Goal: Information Seeking & Learning: Find specific fact

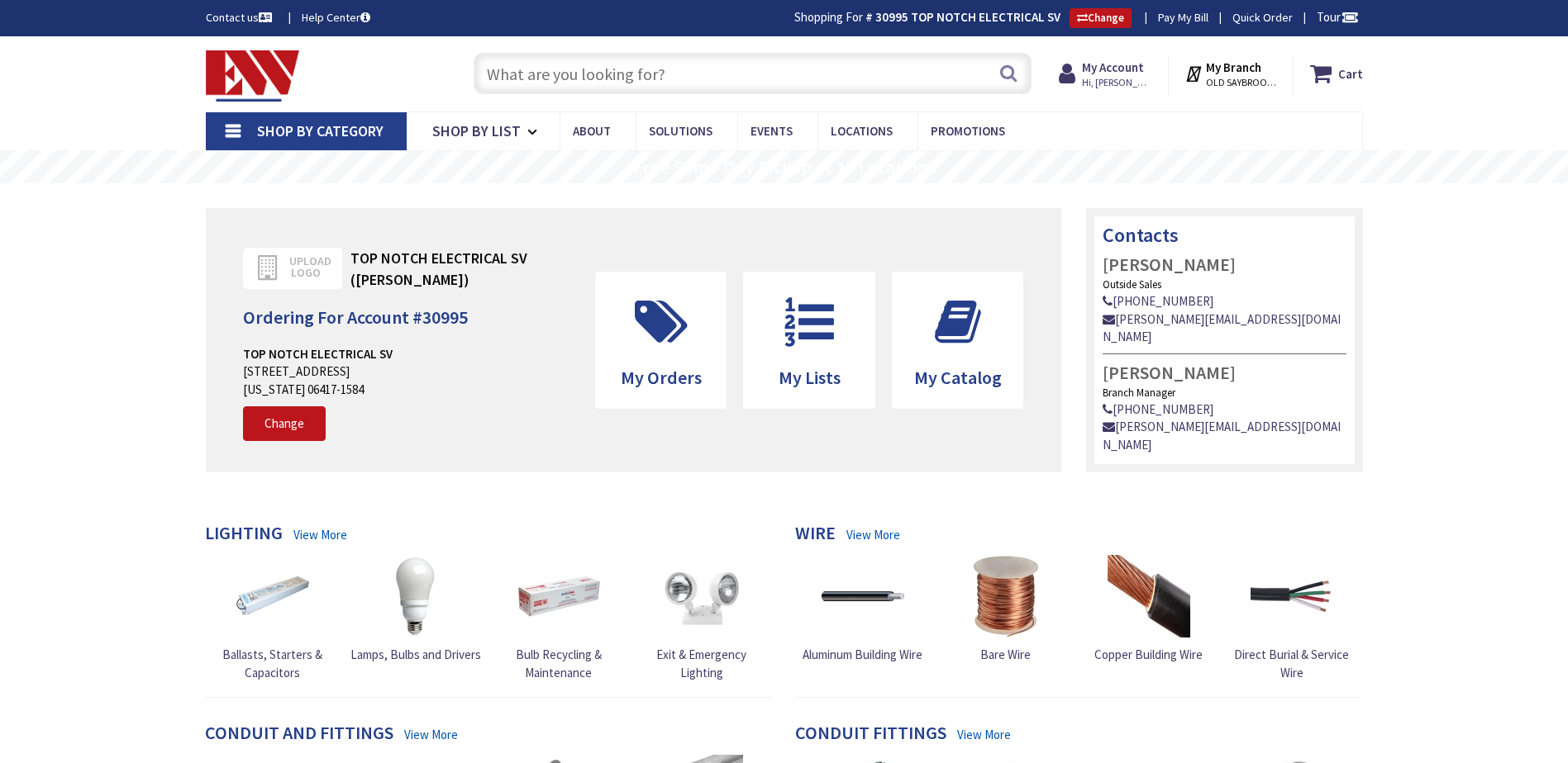
click at [596, 75] on input "text" at bounding box center [753, 73] width 558 height 42
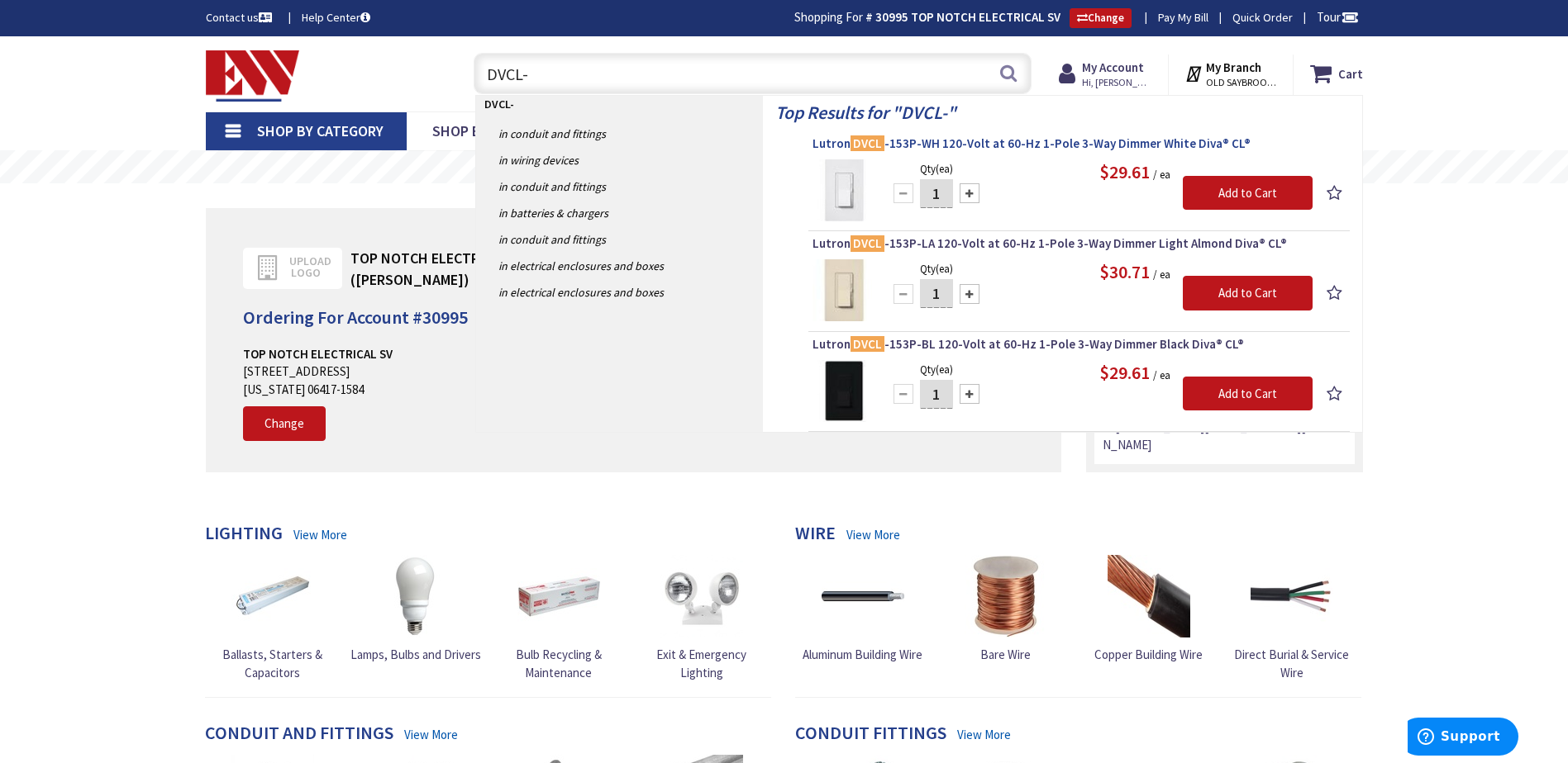
type input "DVCL-"
click at [958, 143] on span "Lutron DVCL -153P-WH 120-Volt at 60-Hz 1-Pole 3-Way Dimmer White Diva® CL®" at bounding box center [1079, 143] width 533 height 16
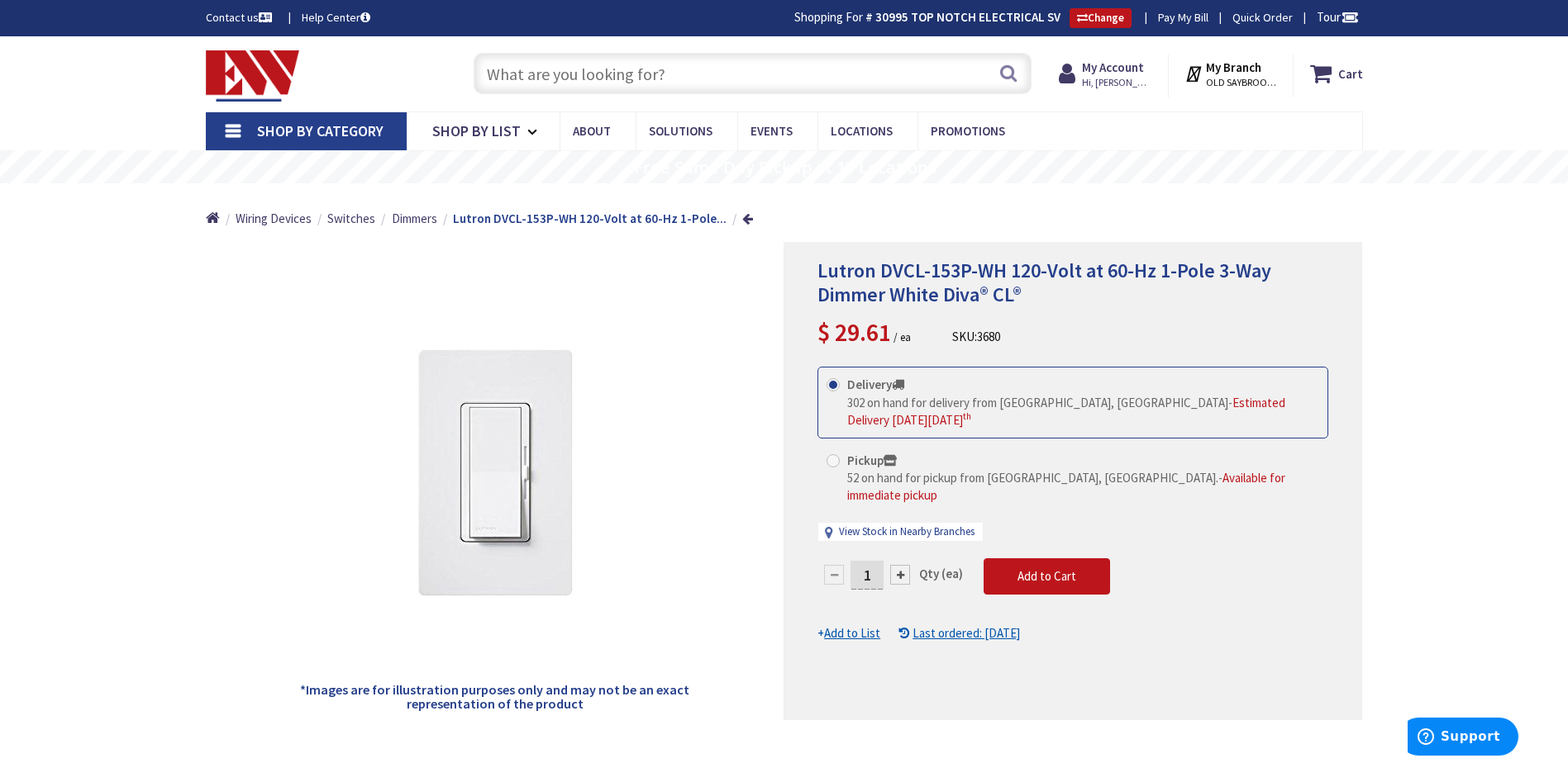
click at [694, 77] on input "text" at bounding box center [753, 73] width 558 height 42
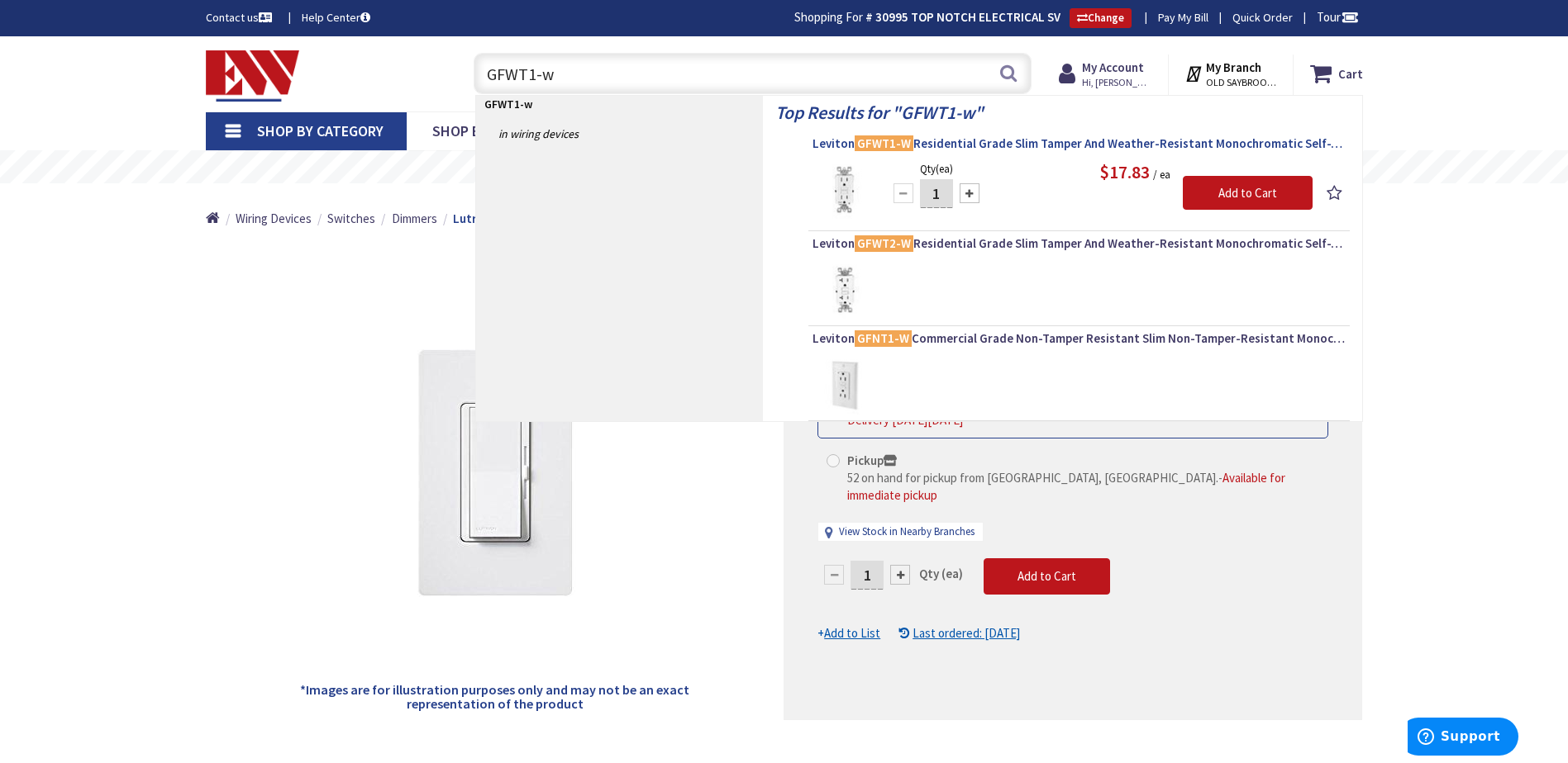
type input "GFWT1-w"
click at [930, 145] on span "Leviton GFWT1-W Residential Grade Slim Tamper And Weather-Resistant Monochromat…" at bounding box center [1079, 143] width 533 height 16
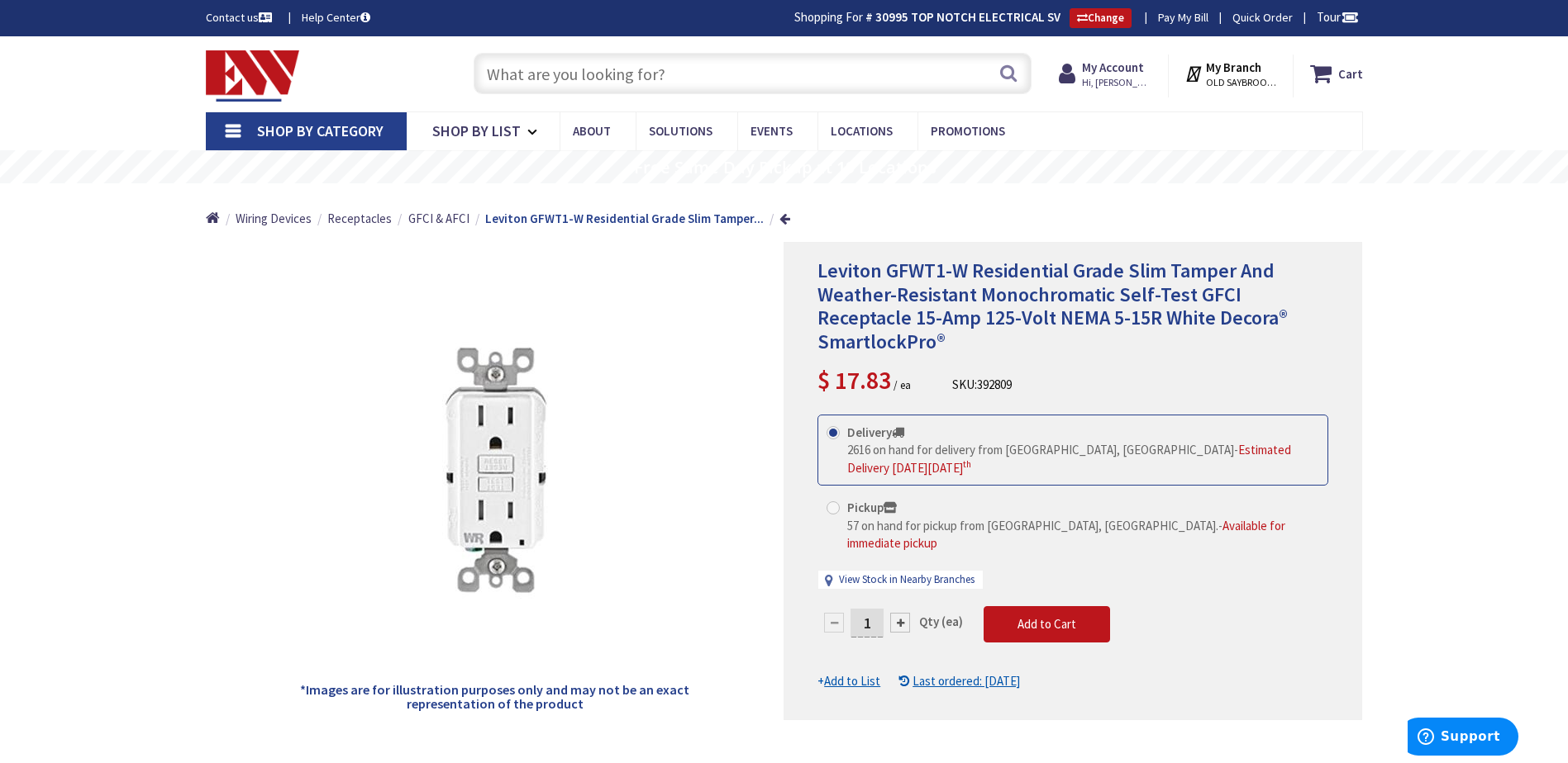
click at [606, 48] on div "Search" at bounding box center [748, 73] width 566 height 53
click at [583, 82] on input "text" at bounding box center [753, 73] width 558 height 42
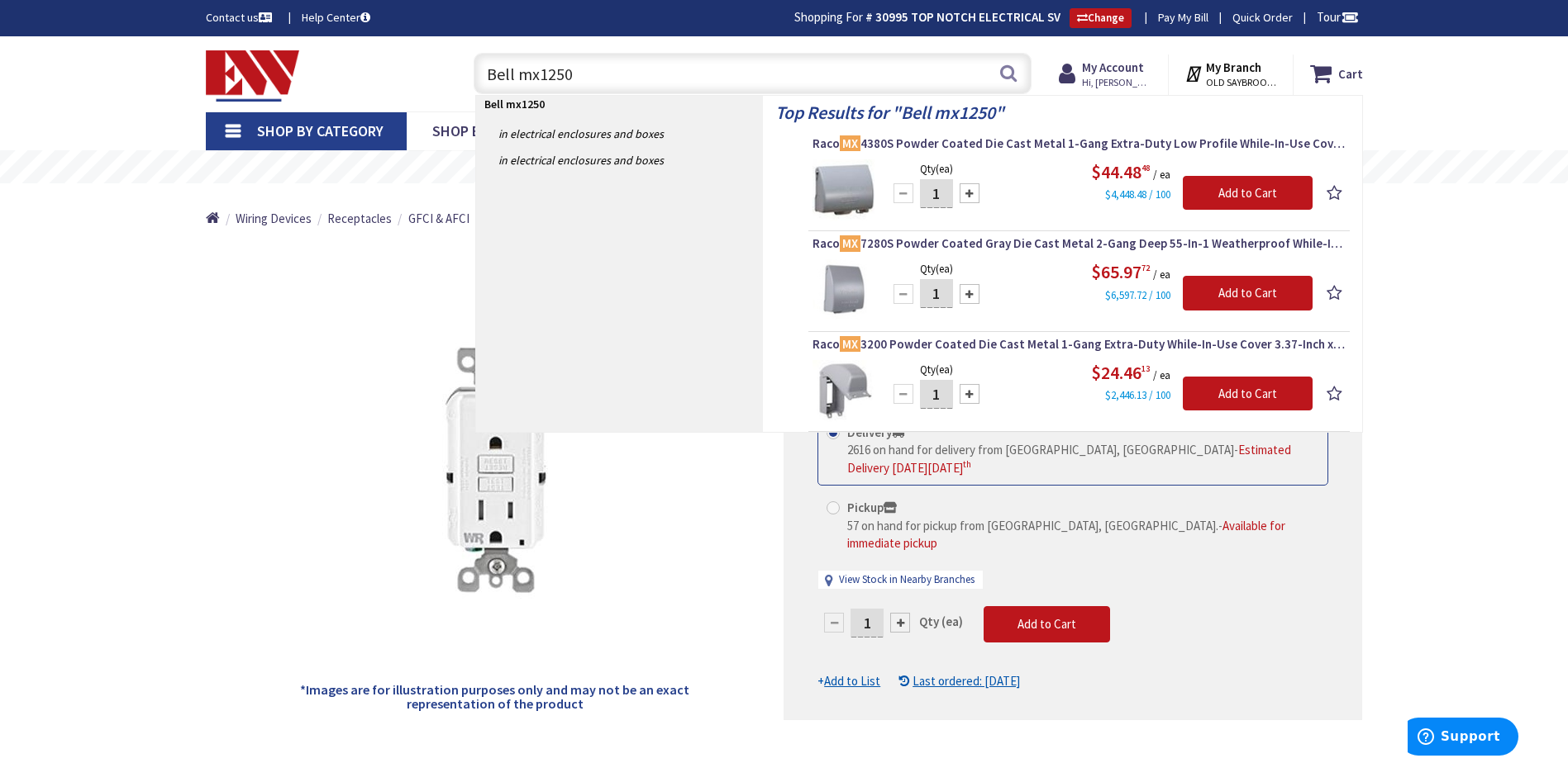
type input "Bell mx1250w"
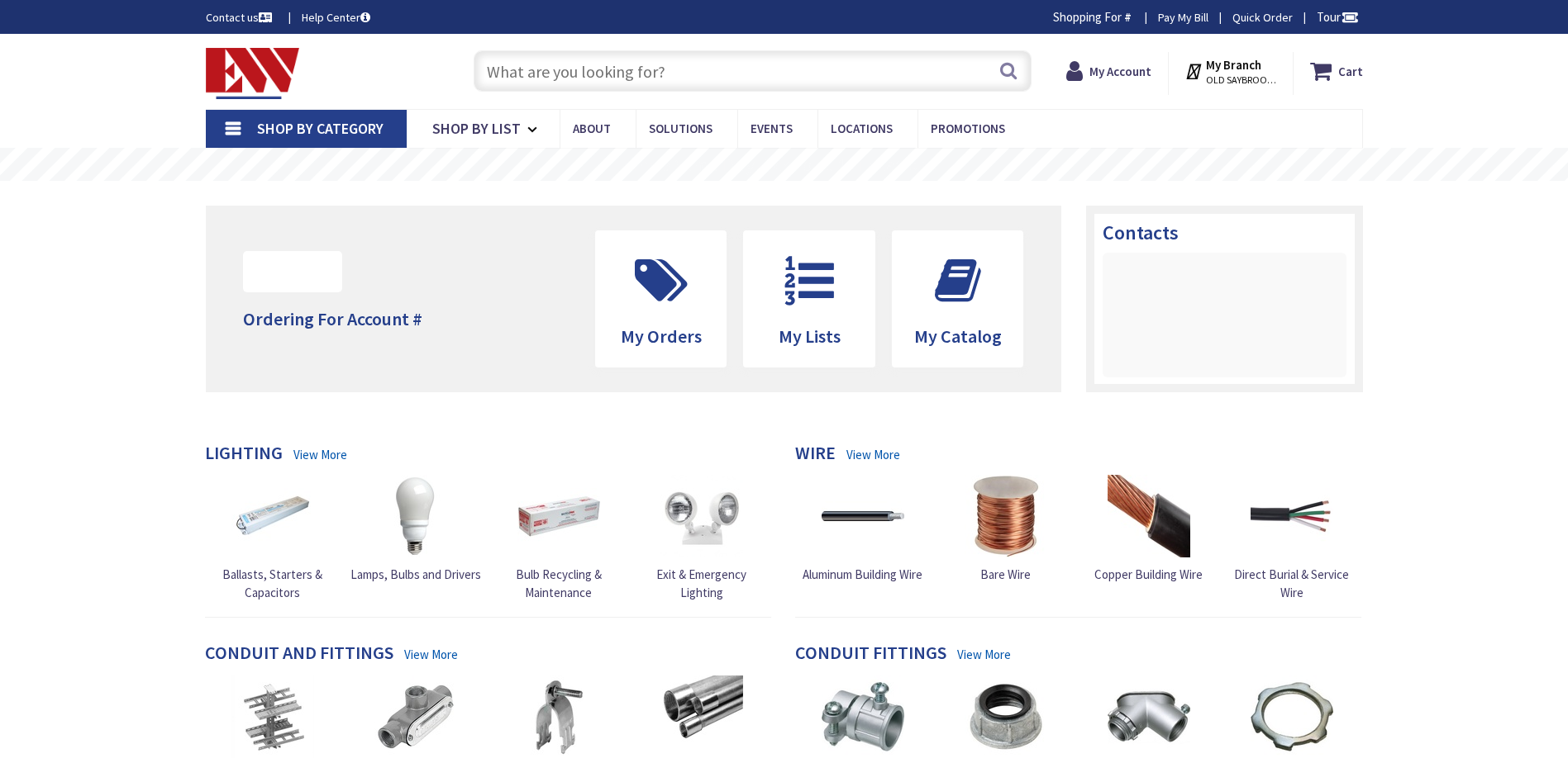
click at [526, 88] on input "text" at bounding box center [753, 71] width 558 height 42
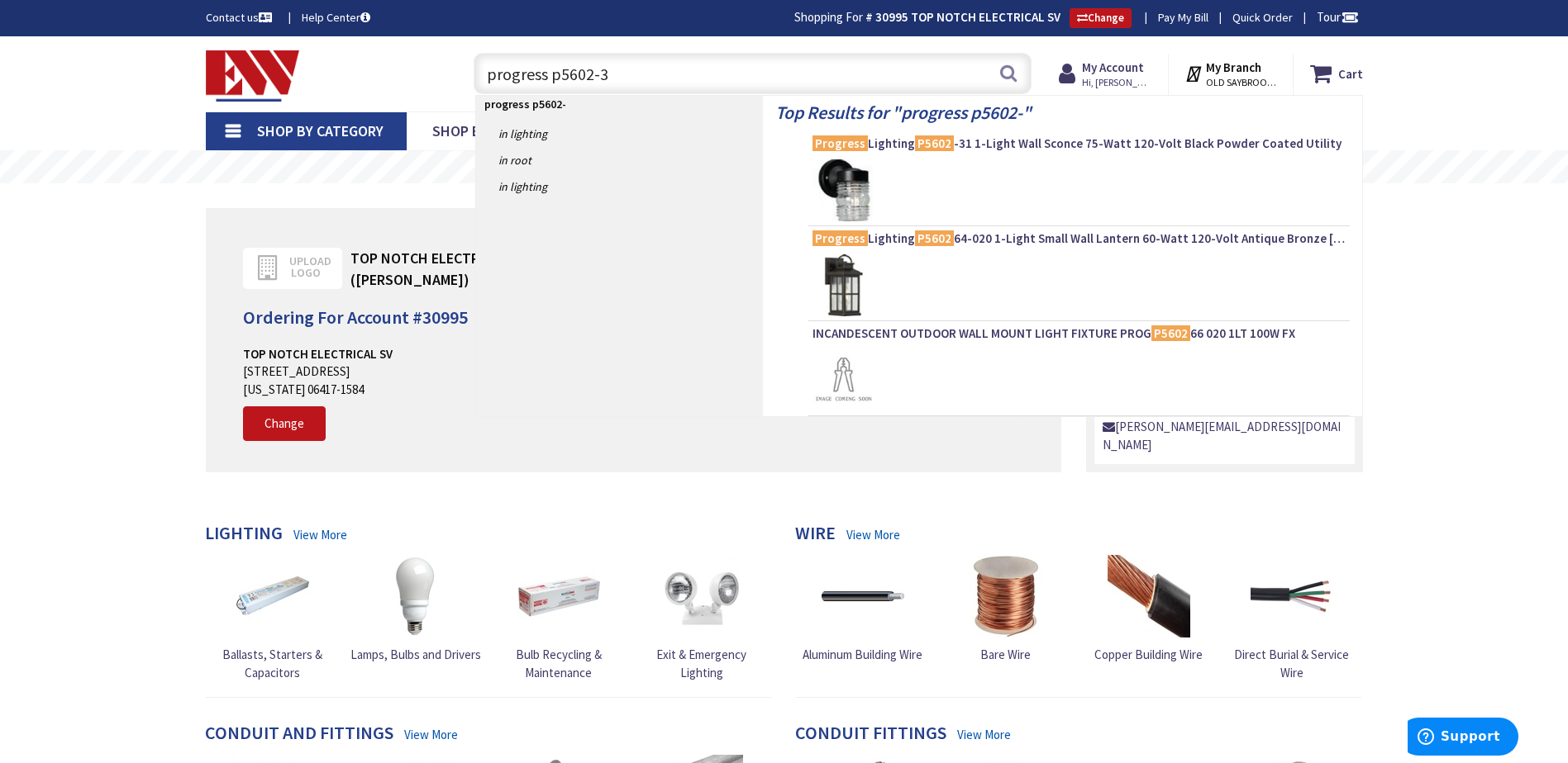
type input "progress p5602-31"
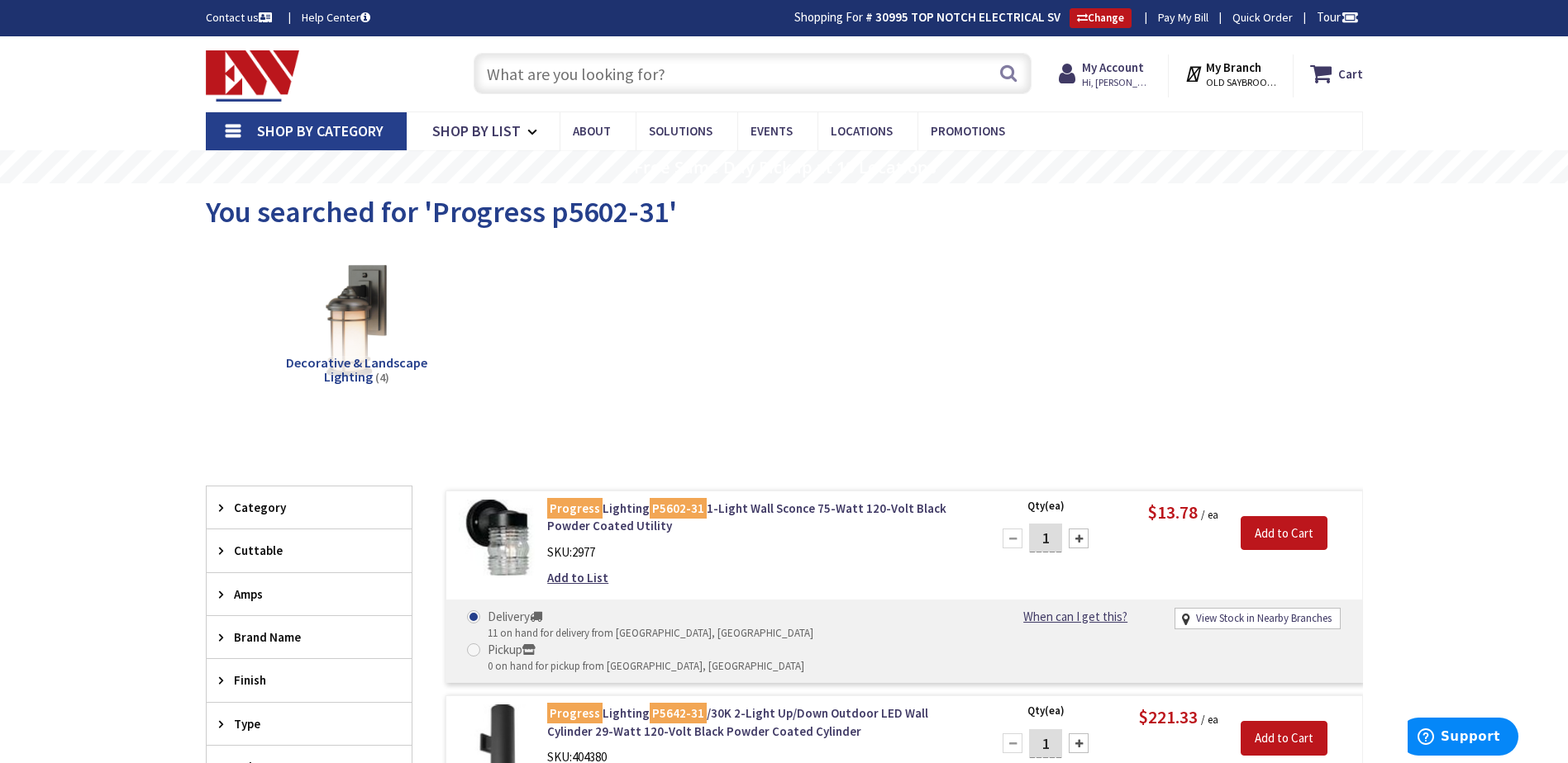
click at [624, 60] on input "text" at bounding box center [753, 73] width 558 height 42
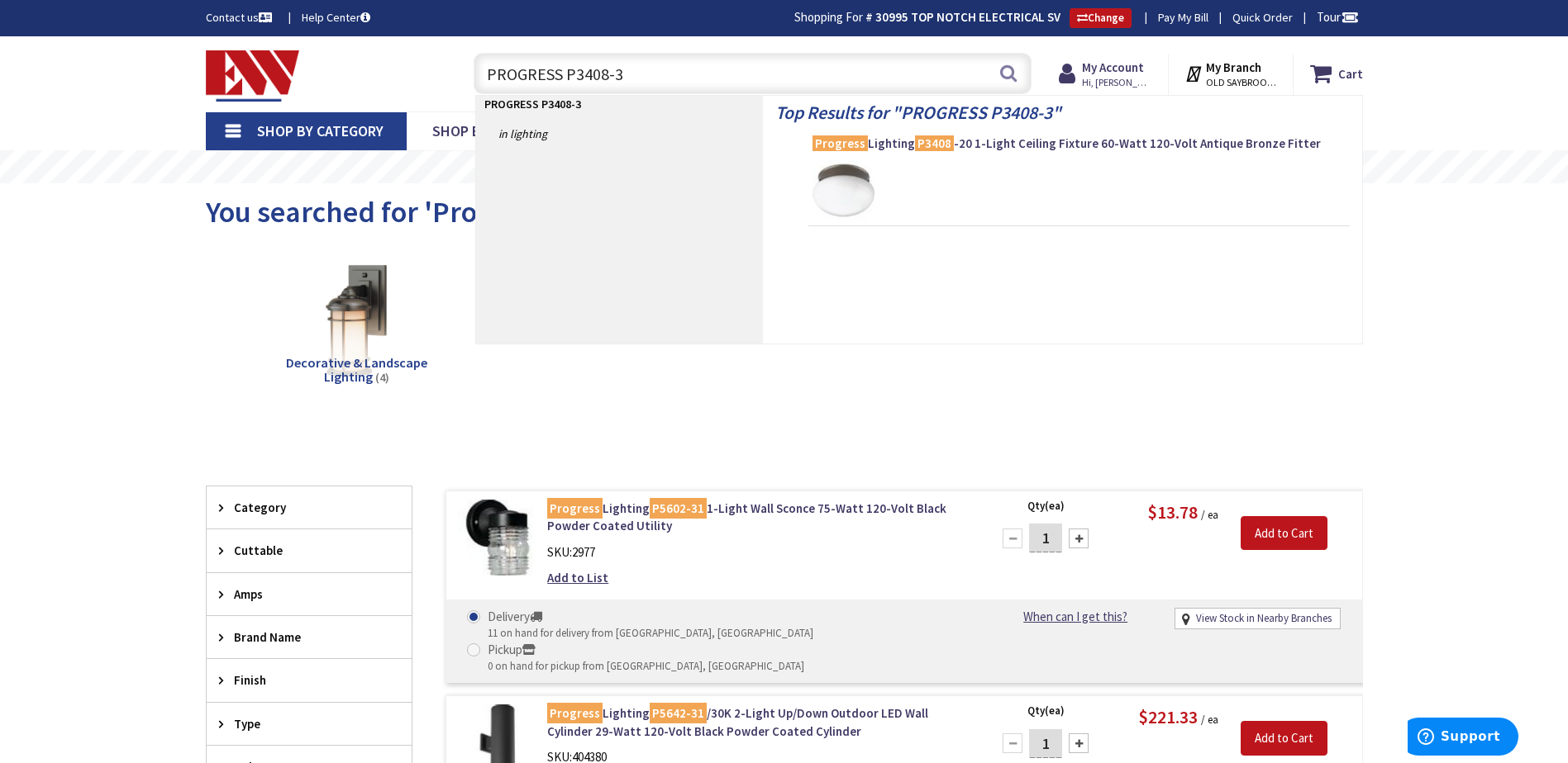
type input "PROGRESS P3408-30"
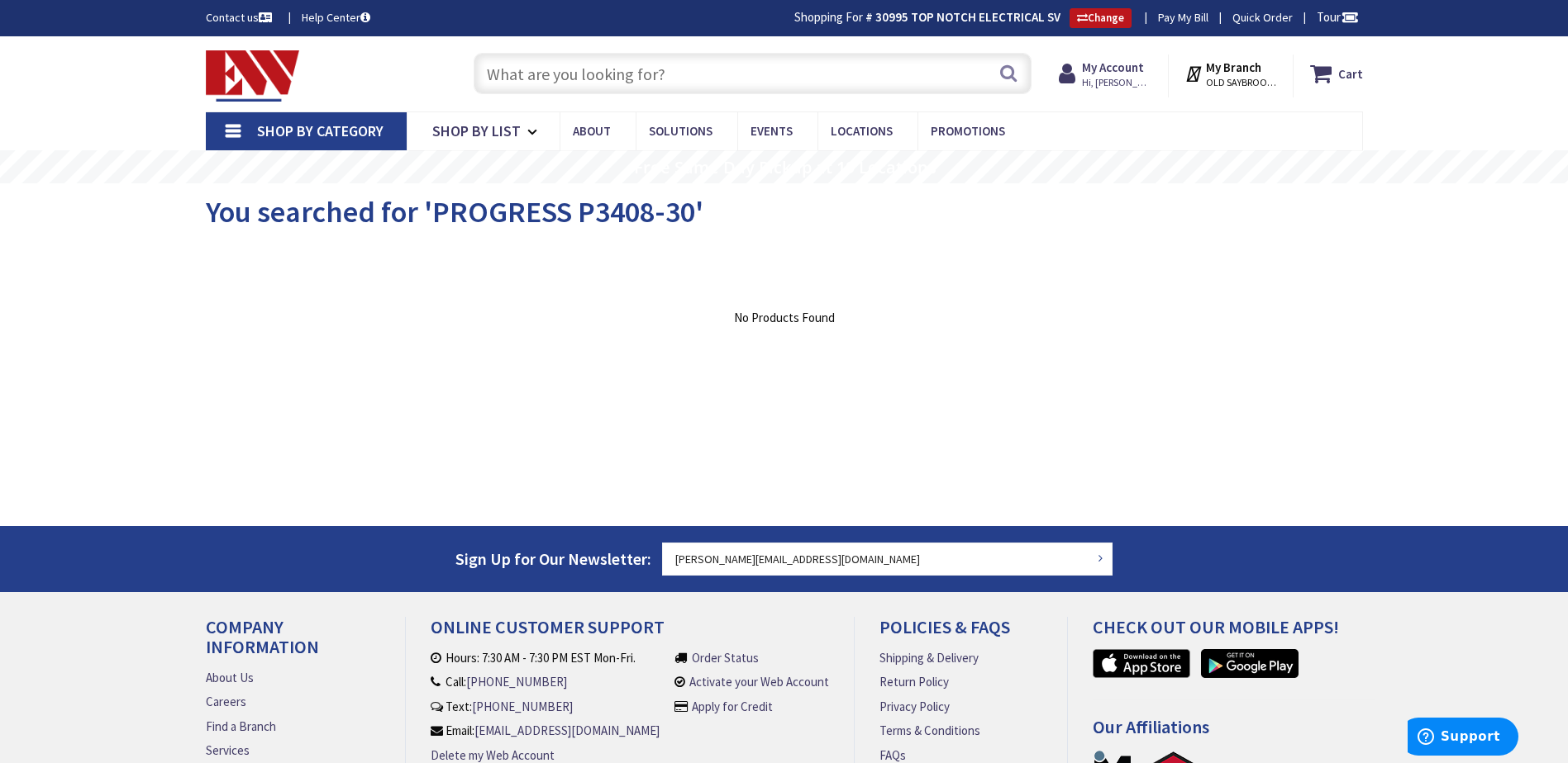
click at [574, 77] on input "text" at bounding box center [753, 73] width 558 height 42
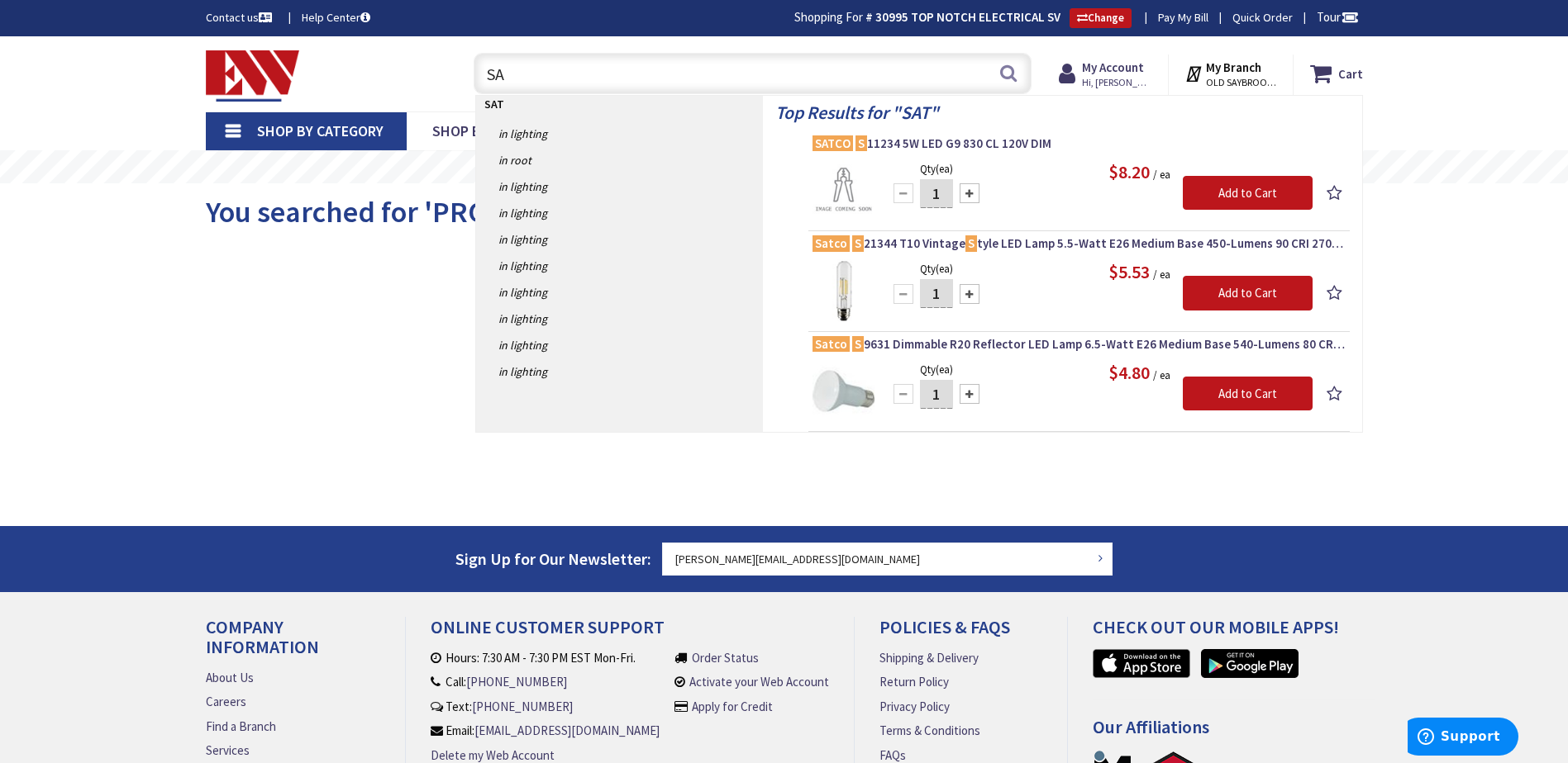
type input "S"
type input "Satco s12415"
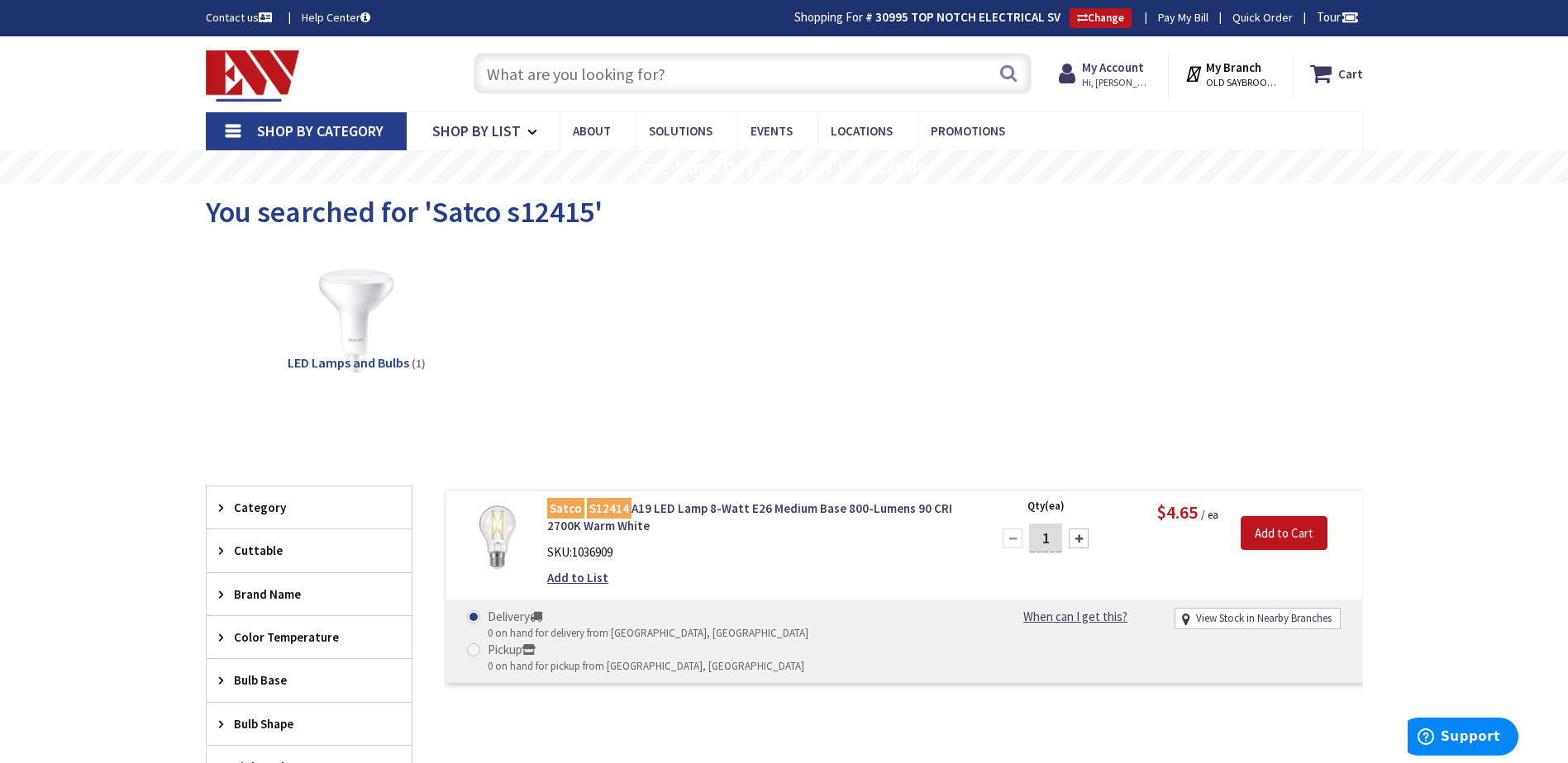
click at [657, 89] on input "text" at bounding box center [753, 73] width 558 height 42
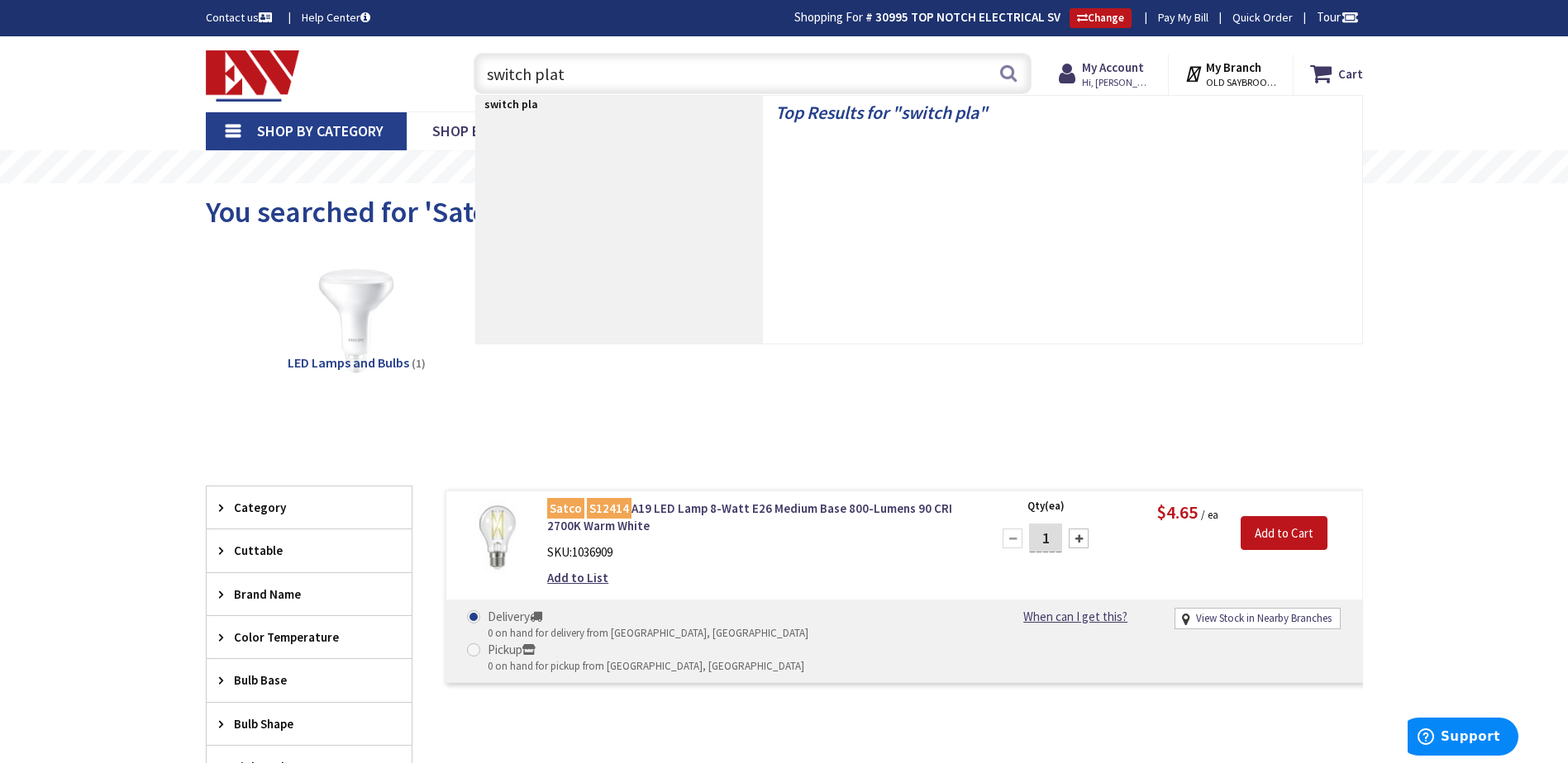
type input "switch plate"
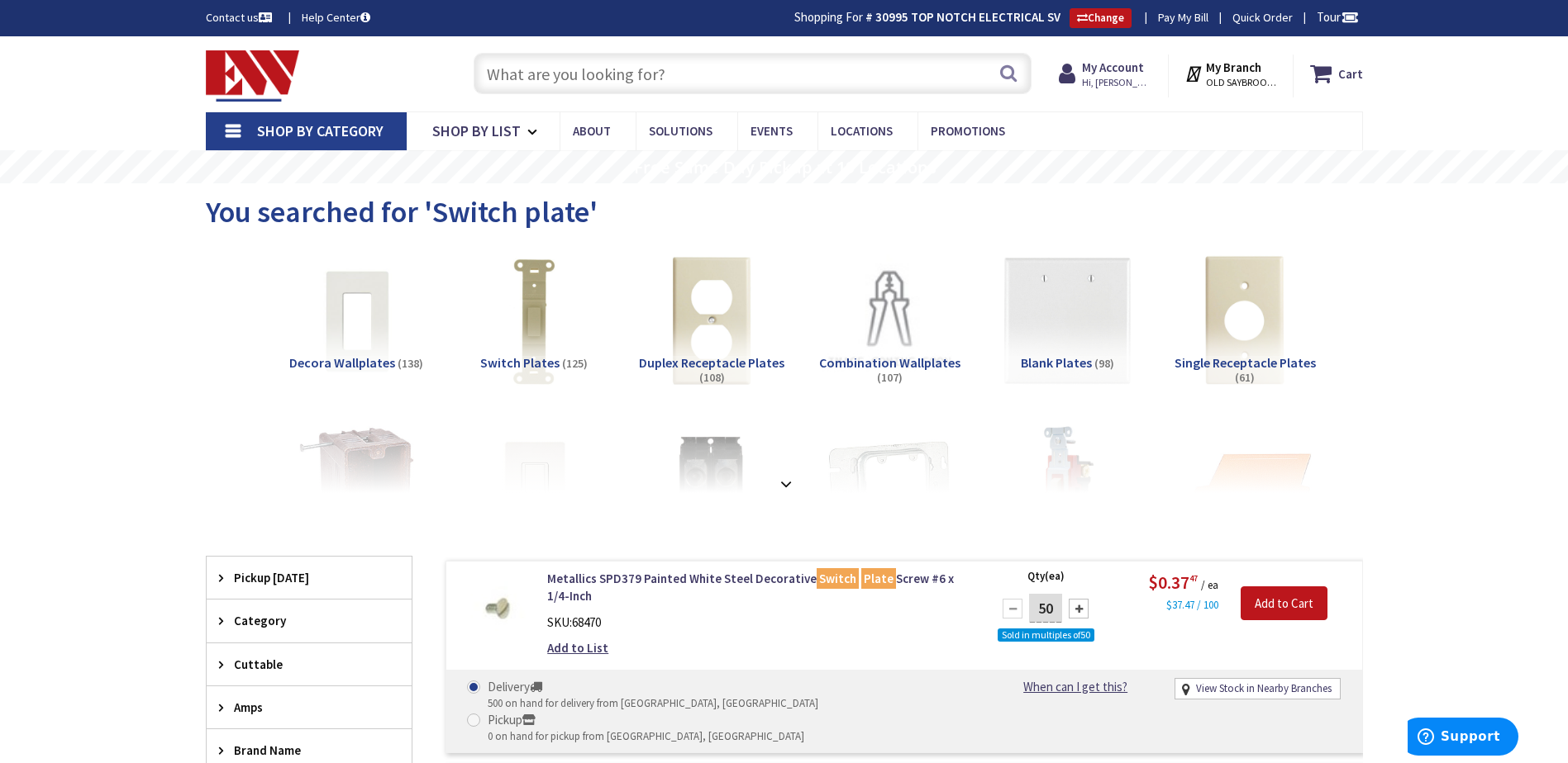
click at [595, 65] on input "text" at bounding box center [753, 73] width 558 height 42
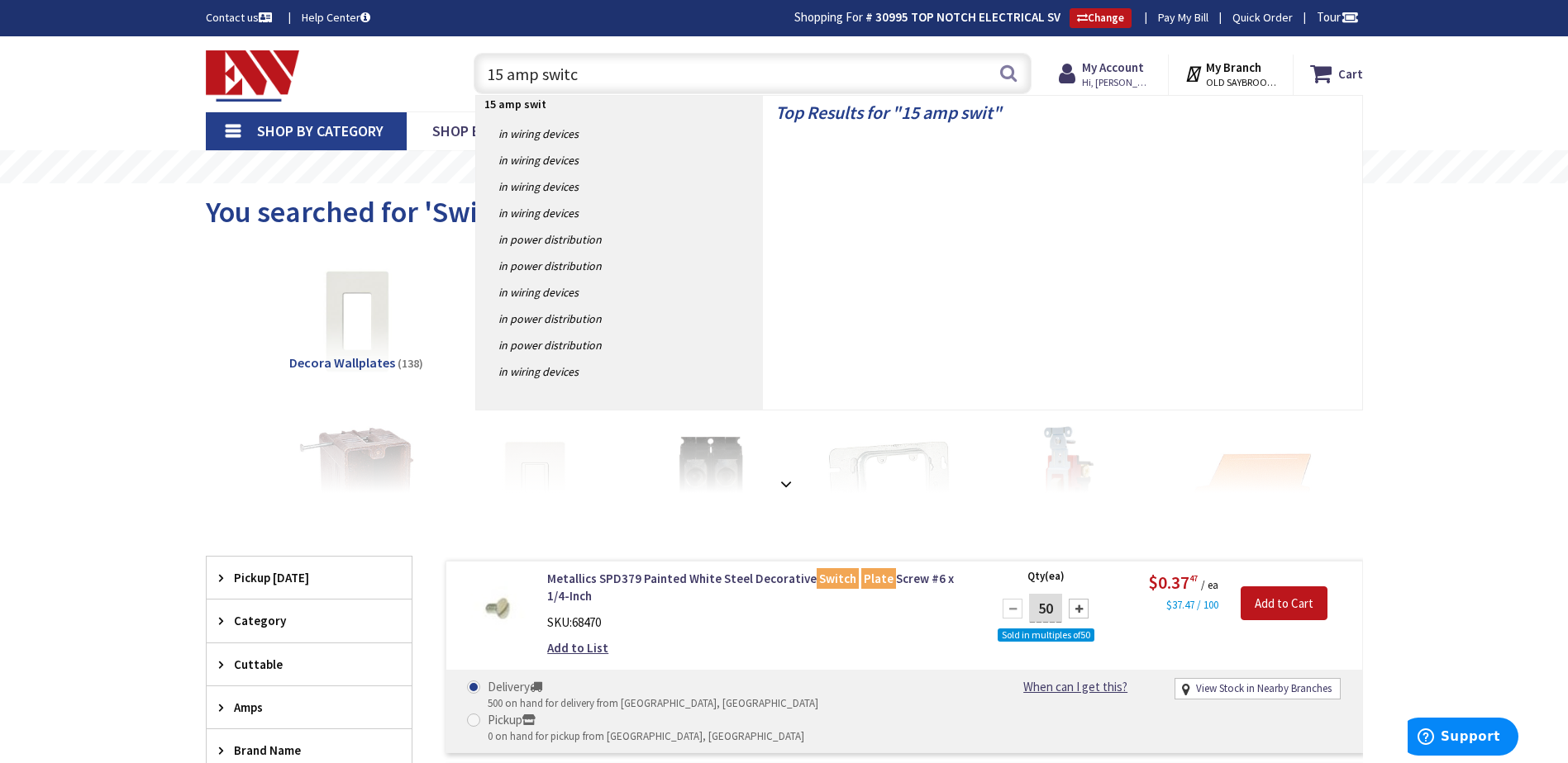
type input "15 amp switch"
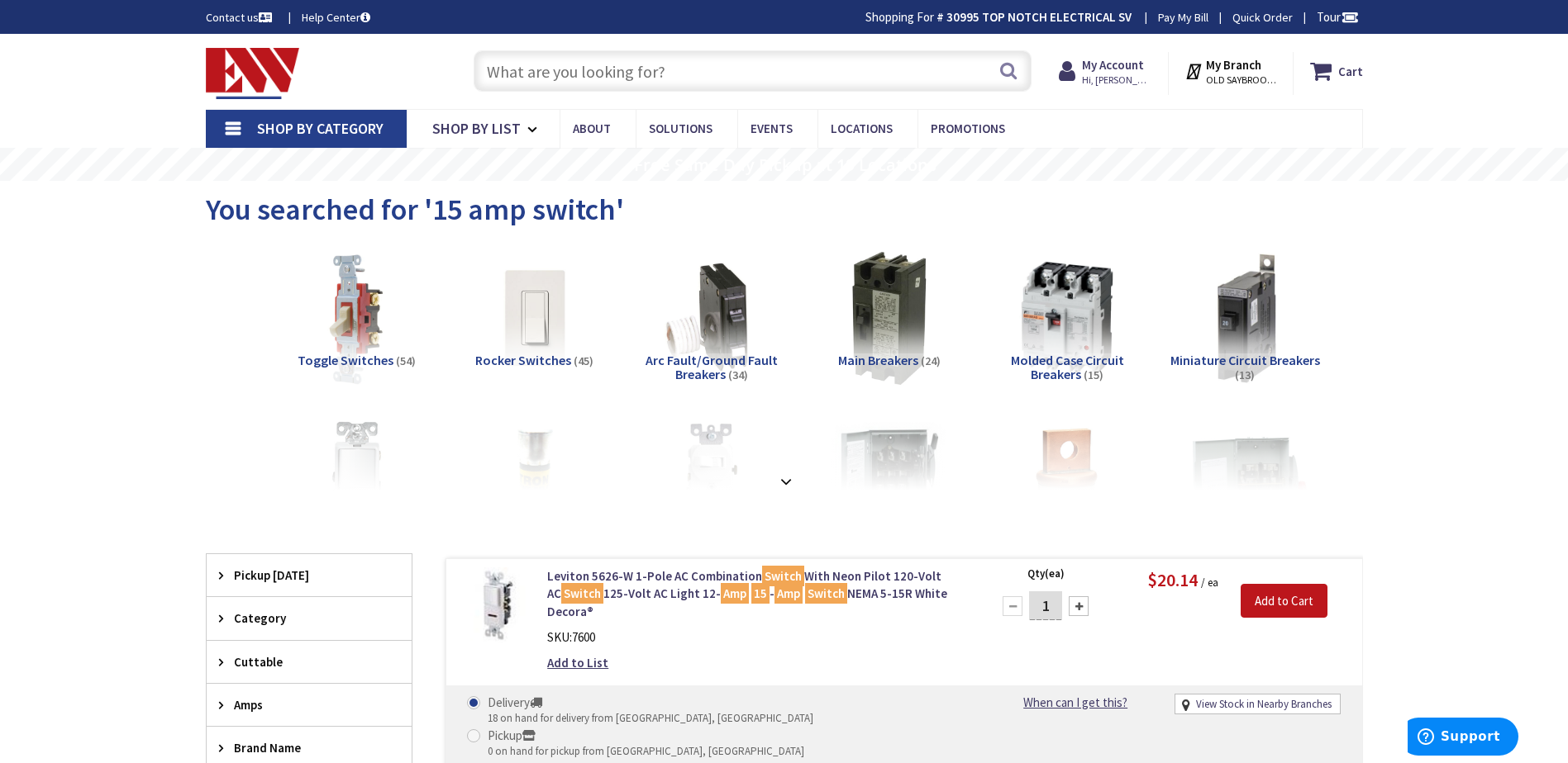
drag, startPoint x: 589, startPoint y: 62, endPoint x: 589, endPoint y: 71, distance: 9.0
click at [589, 64] on input "text" at bounding box center [753, 71] width 558 height 42
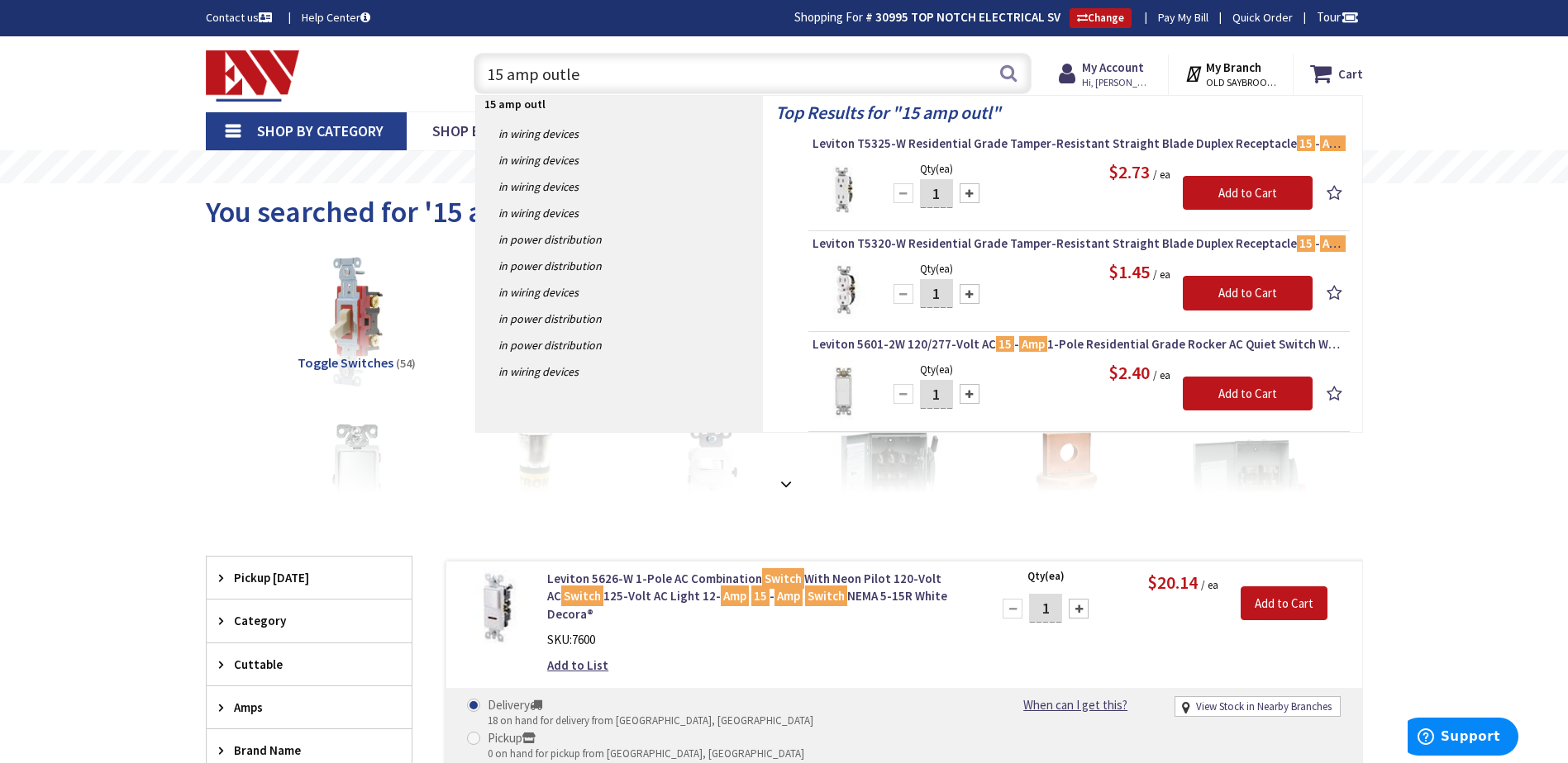
type input "15 amp outlet"
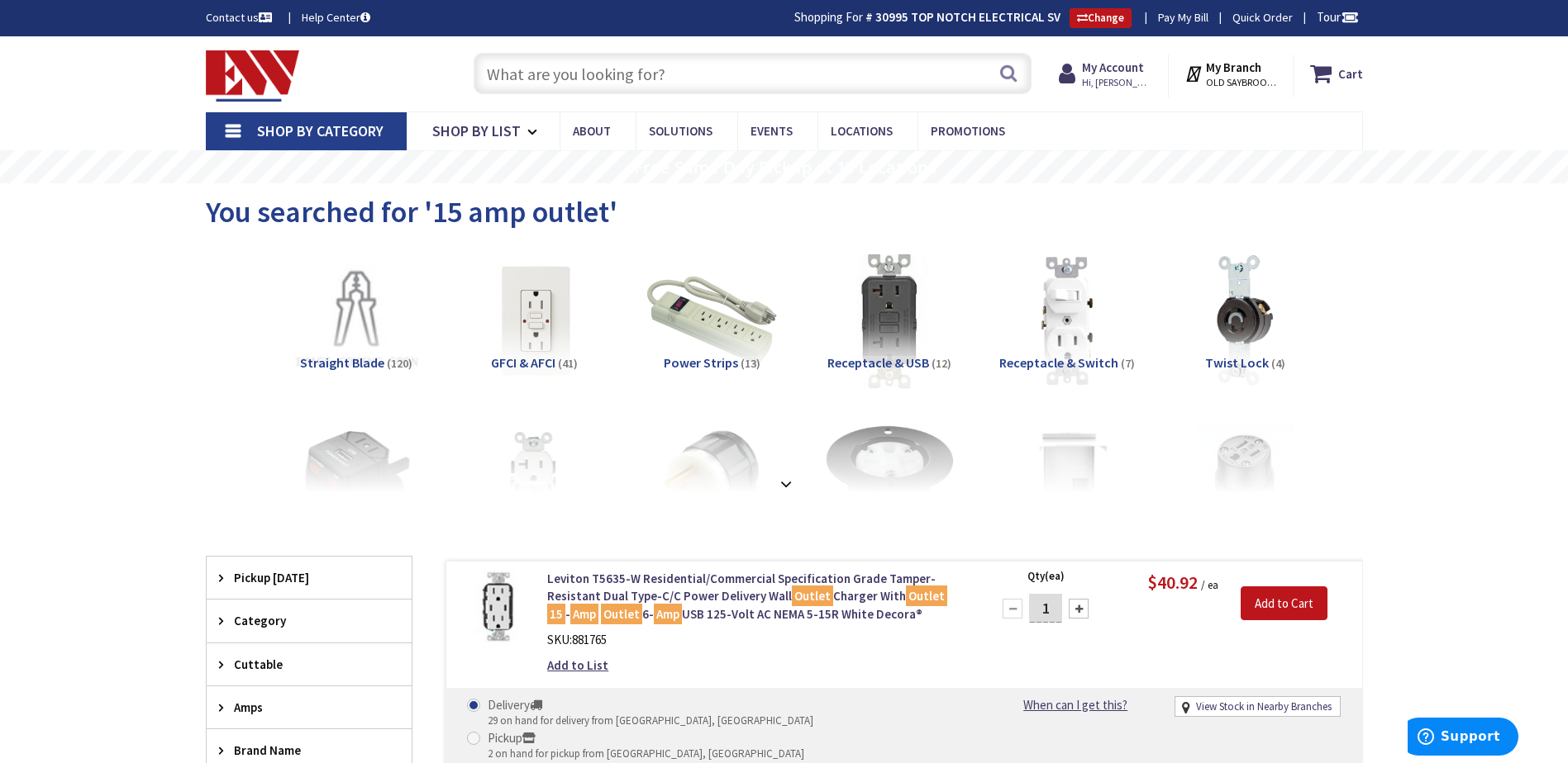
click at [573, 65] on input "text" at bounding box center [753, 73] width 558 height 42
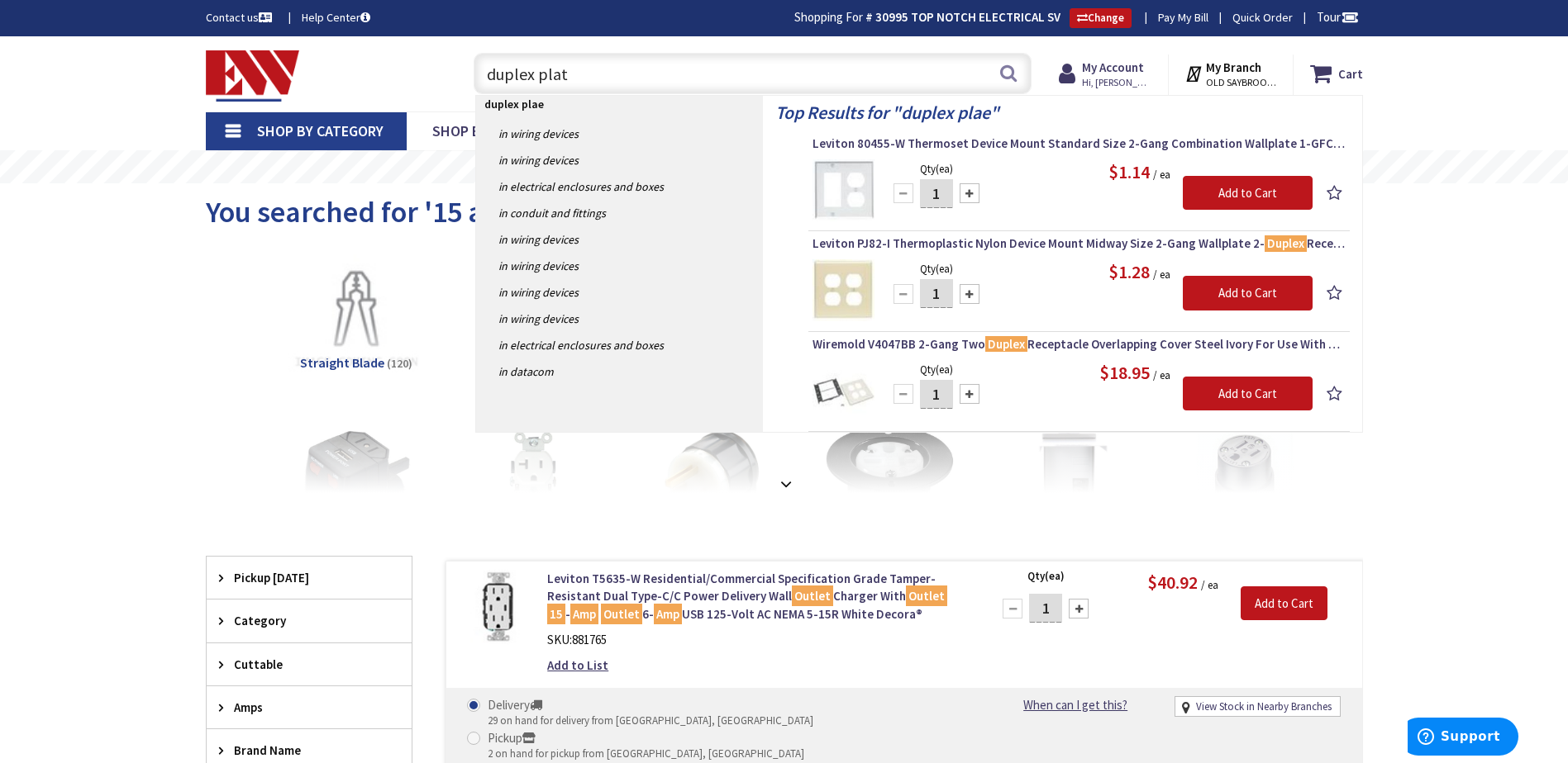
type input "duplex plate"
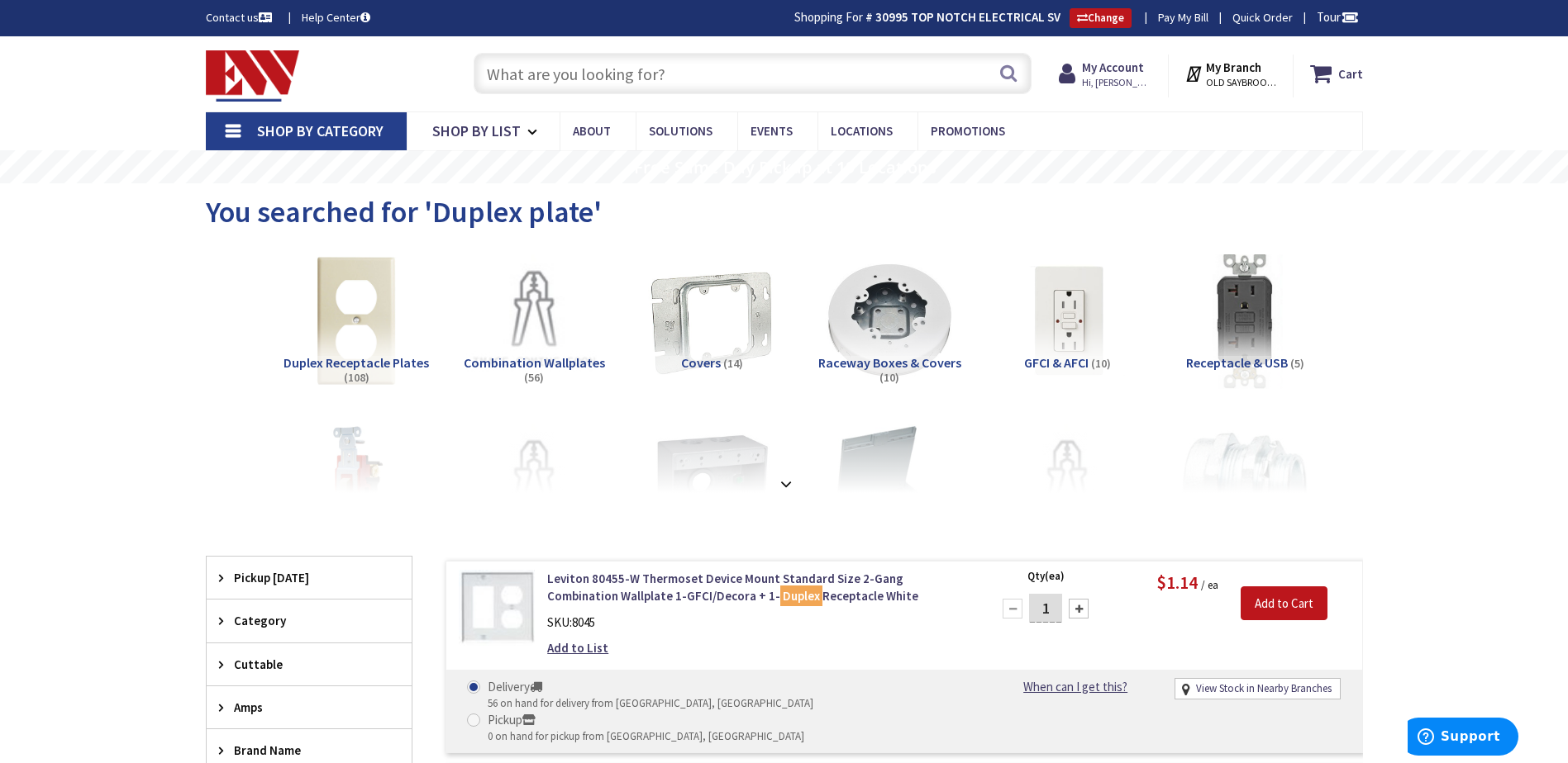
click at [558, 81] on input "text" at bounding box center [753, 73] width 558 height 42
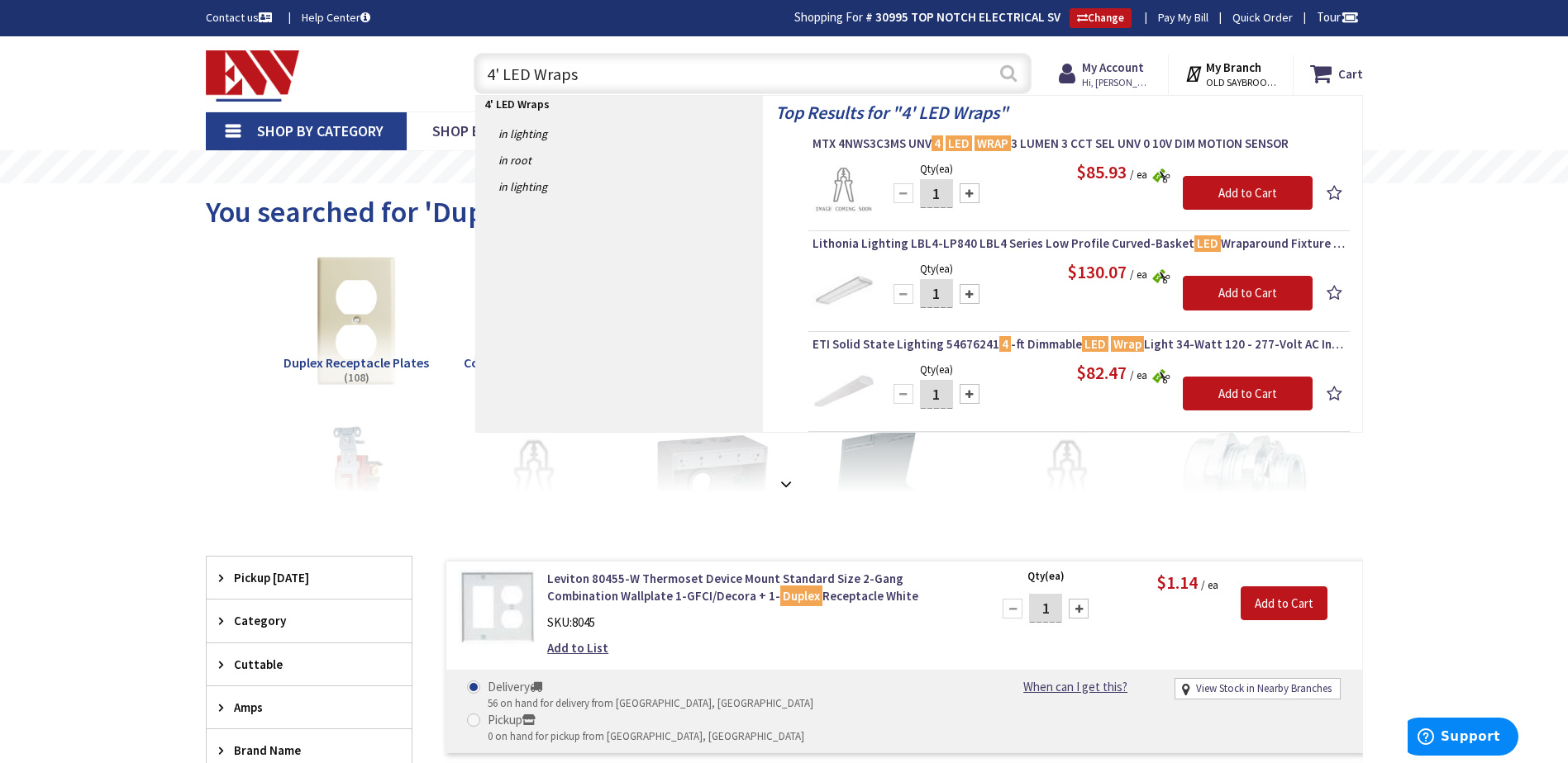
type input "4' LED Wraps"
click at [1010, 71] on button "Search" at bounding box center [1008, 73] width 21 height 37
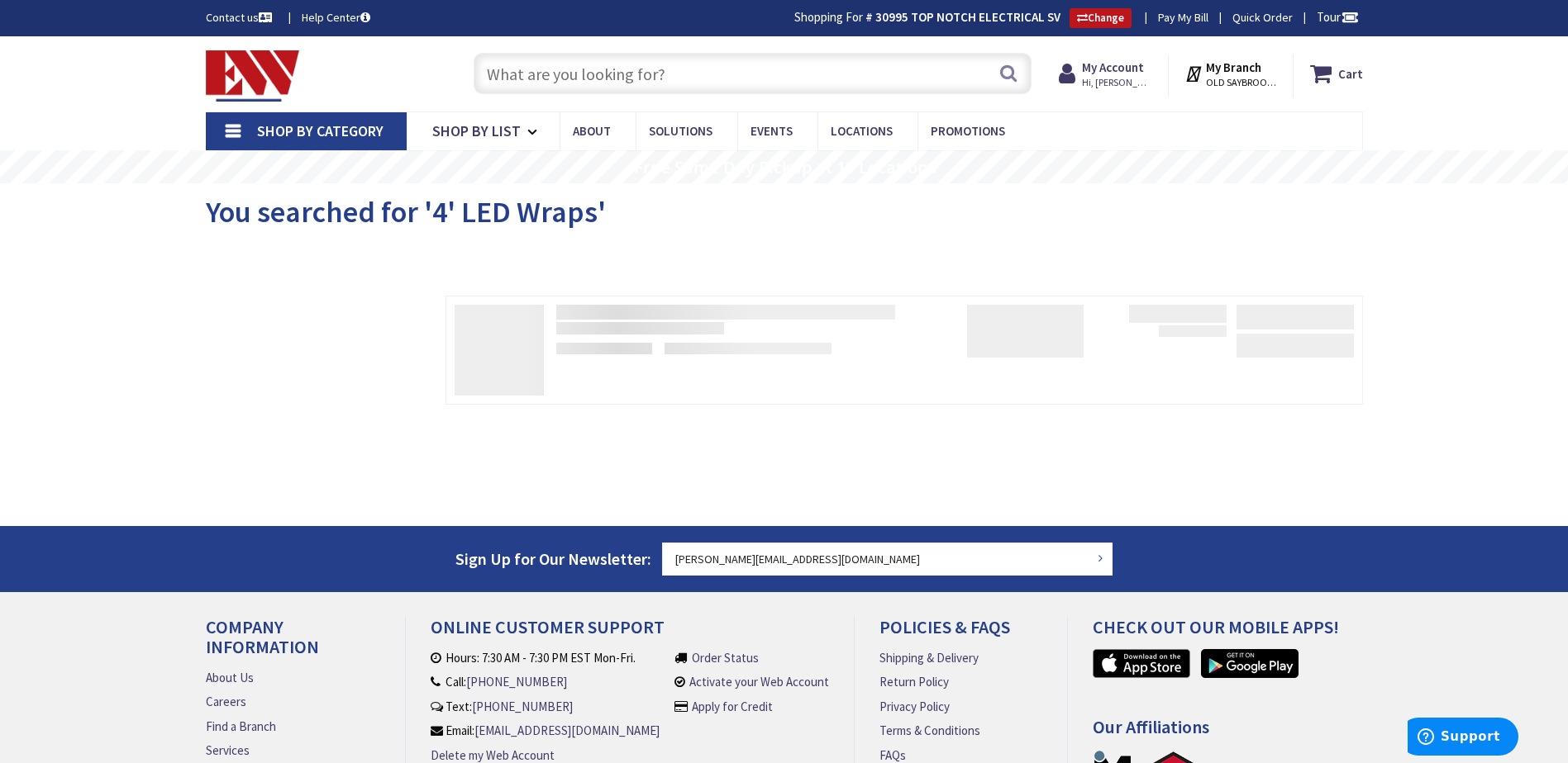
click at [223, 78] on img at bounding box center [252, 75] width 94 height 51
